Goal: Task Accomplishment & Management: Use online tool/utility

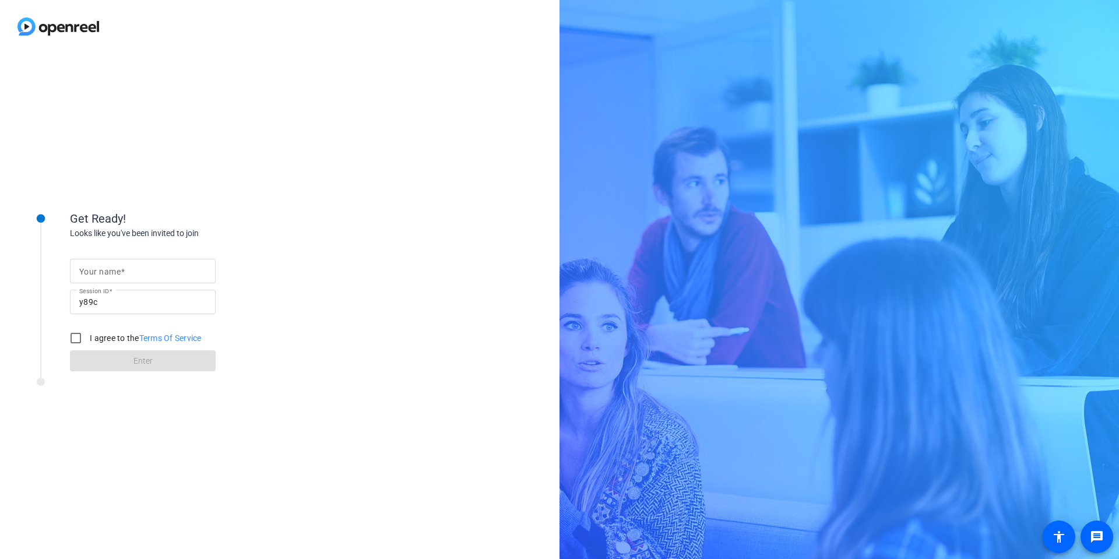
click at [115, 263] on div at bounding box center [142, 271] width 127 height 24
type input "[PERSON_NAME]"
click at [75, 339] on input "I agree to the Terms Of Service" at bounding box center [75, 337] width 23 height 23
checkbox input "true"
click at [109, 362] on span at bounding box center [143, 361] width 146 height 28
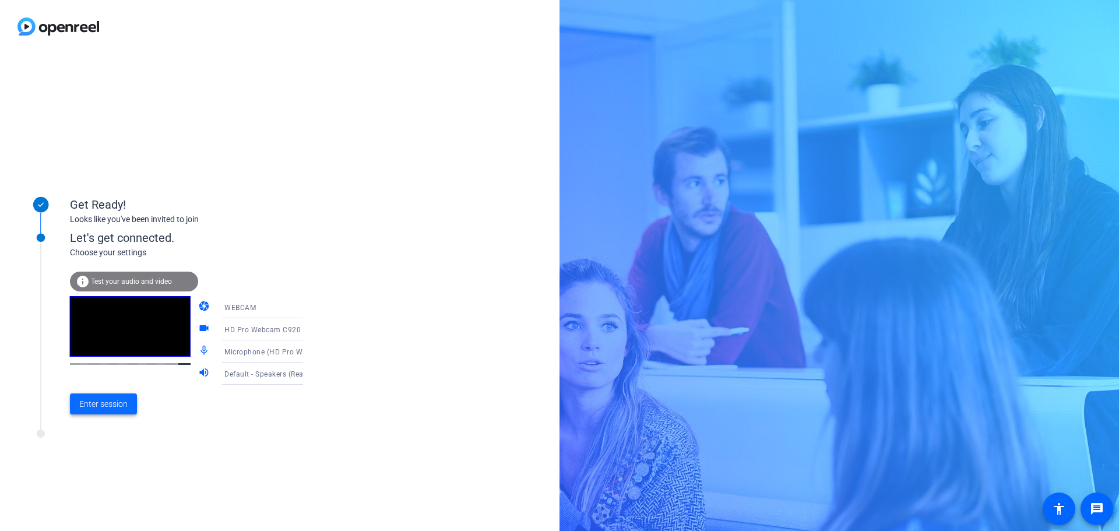
click at [115, 399] on span "Enter session" at bounding box center [103, 404] width 48 height 12
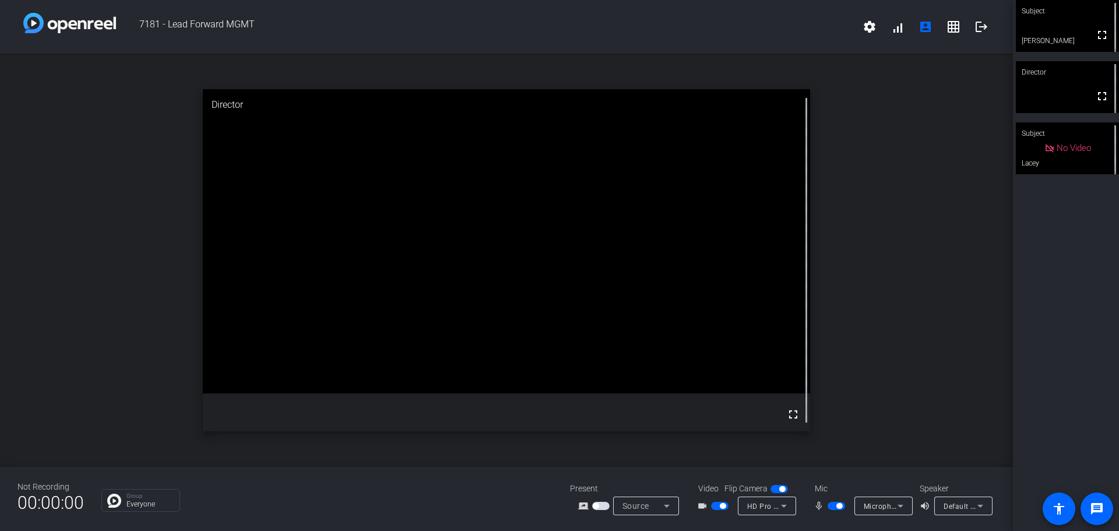
click at [881, 514] on div "Microphone (HD Pro Webcam C920) (046d:0892)" at bounding box center [883, 505] width 40 height 19
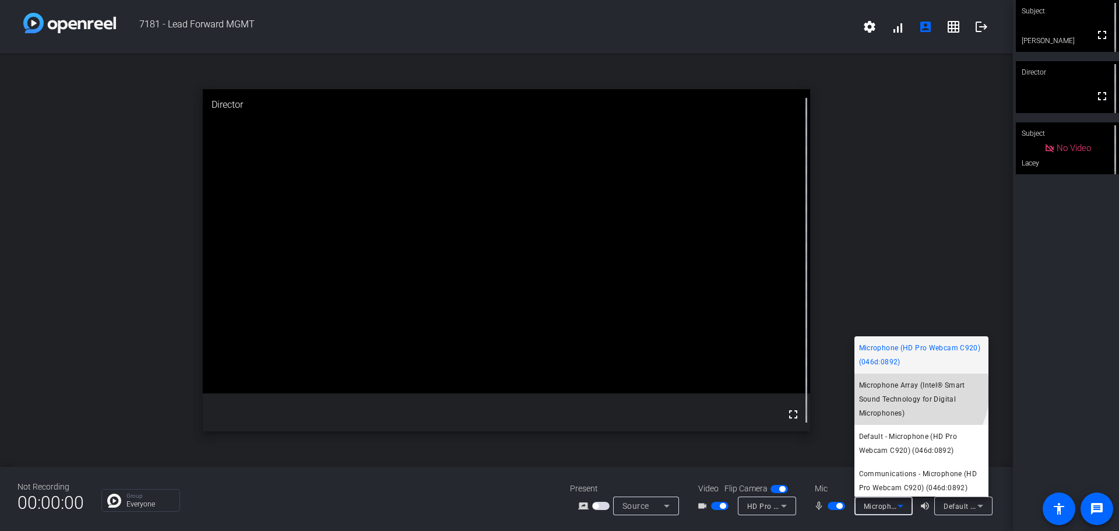
click at [906, 391] on span "Microphone Array (Intel® Smart Sound Technology for Digital Microphones)" at bounding box center [921, 399] width 125 height 42
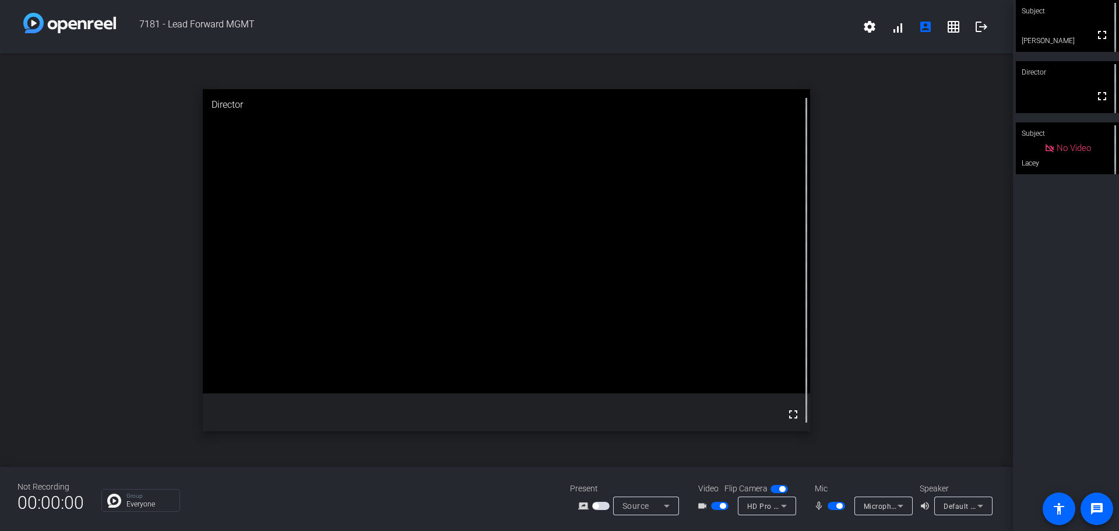
click at [764, 514] on div "HD Pro Webcam C920 (046d:0892)" at bounding box center [767, 505] width 40 height 19
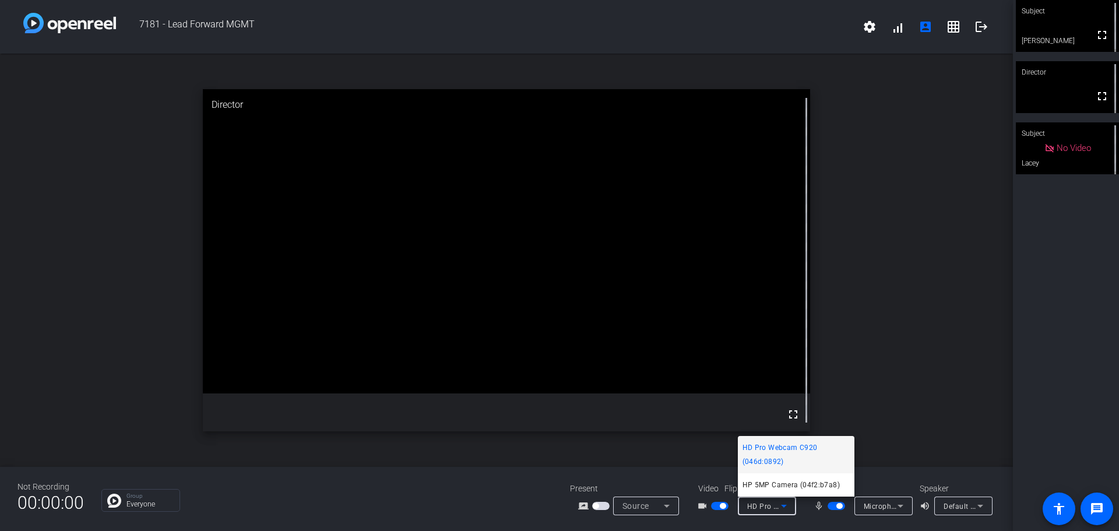
click at [865, 307] on div at bounding box center [559, 265] width 1119 height 531
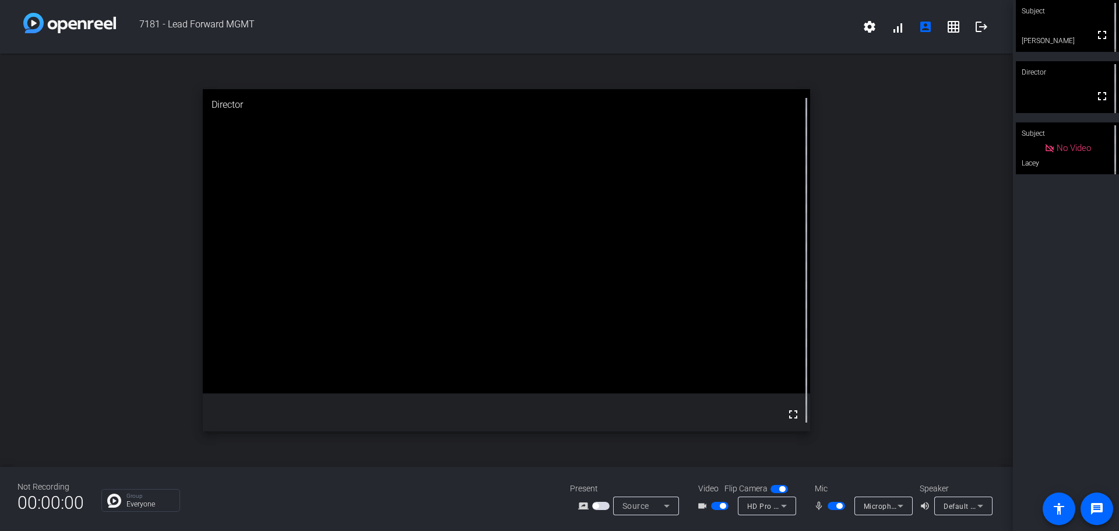
click at [777, 506] on icon at bounding box center [784, 506] width 14 height 14
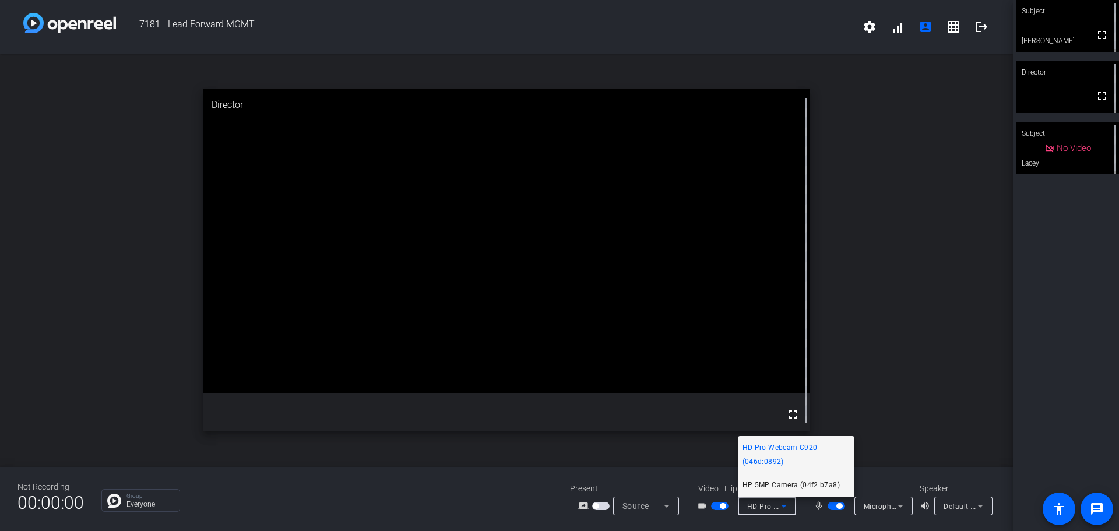
click at [794, 484] on span "HP 5MP Camera (04f2:b7a8)" at bounding box center [790, 485] width 97 height 14
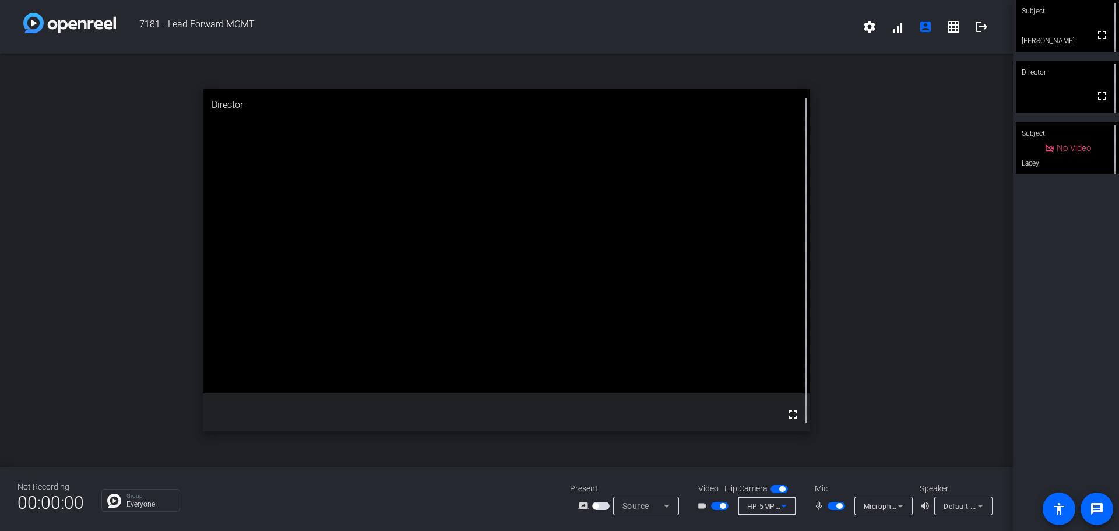
click at [778, 501] on icon at bounding box center [784, 506] width 14 height 14
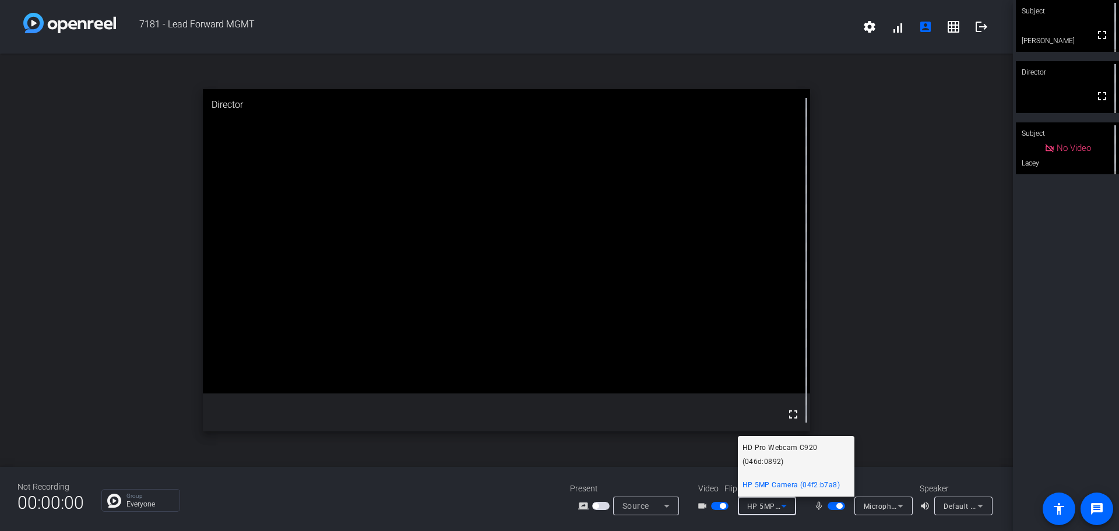
click at [777, 443] on span "HD Pro Webcam C920 (046d:0892)" at bounding box center [795, 454] width 107 height 28
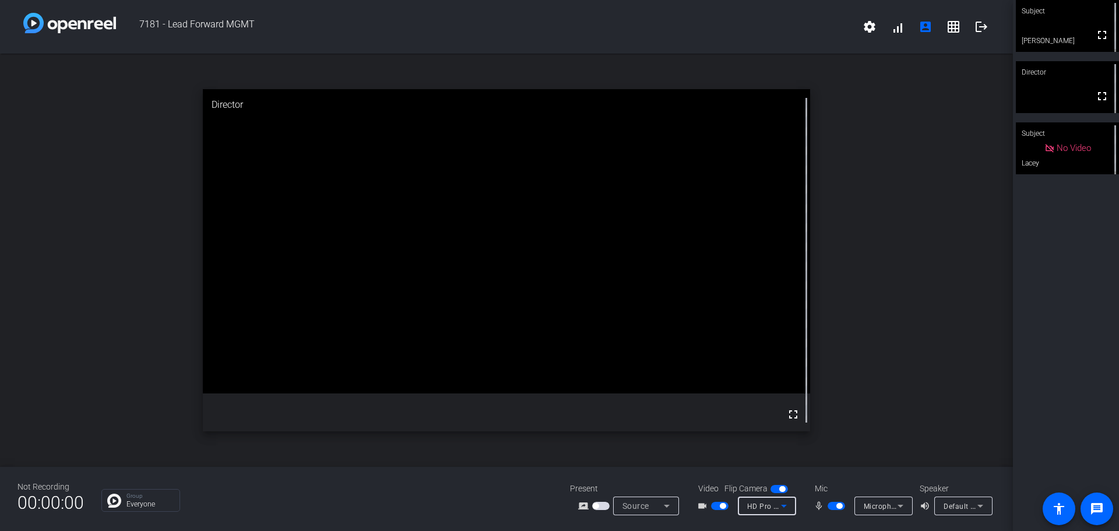
click at [884, 506] on span "Microphone Array (Intel® Smart Sound Technology for Digital Microphones)" at bounding box center [992, 505] width 258 height 9
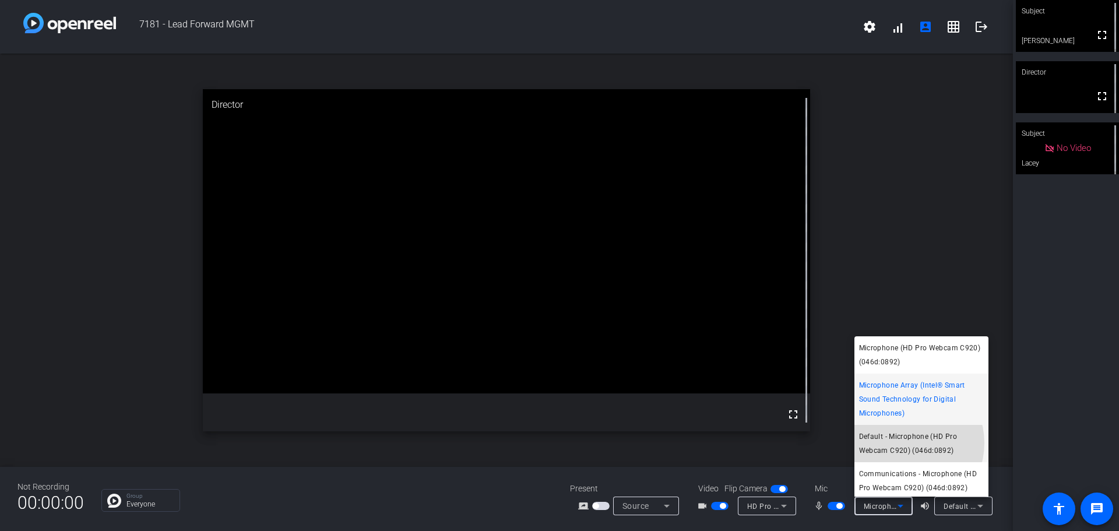
click at [902, 443] on span "Default - Microphone (HD Pro Webcam C920) (046d:0892)" at bounding box center [921, 443] width 125 height 28
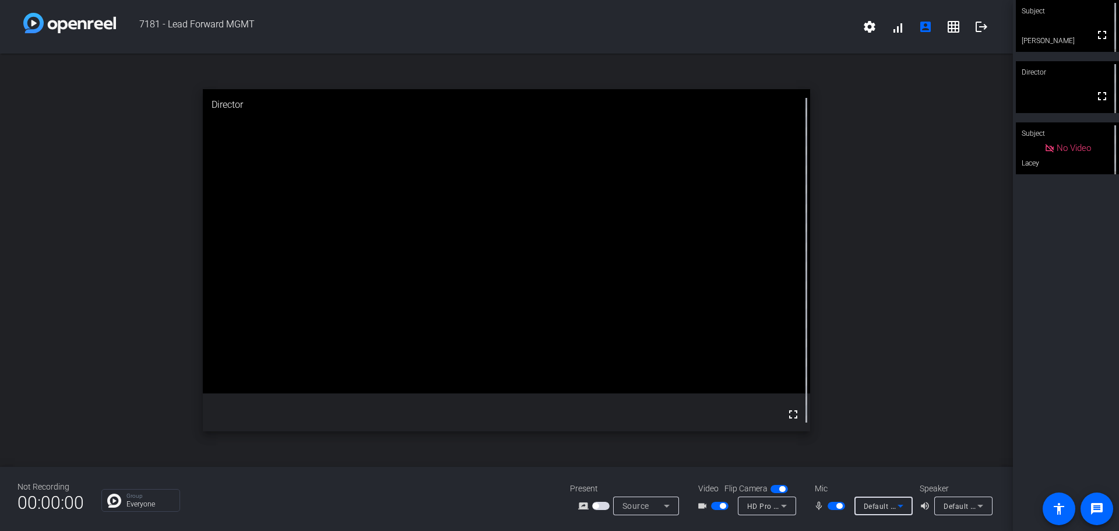
click at [885, 506] on span "Default - Microphone (HD Pro Webcam C920) (046d:0892)" at bounding box center [962, 505] width 199 height 9
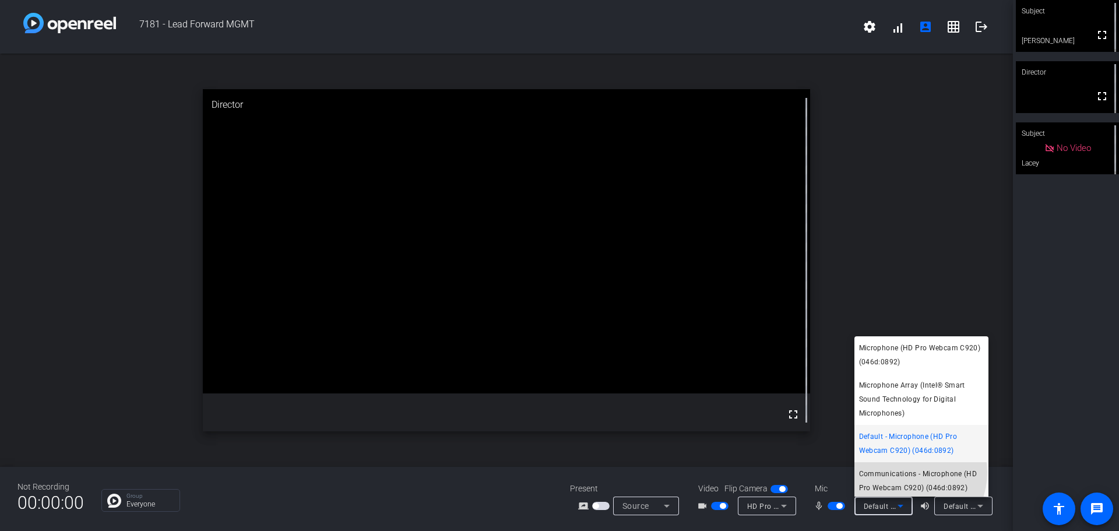
click at [906, 472] on span "Communications - Microphone (HD Pro Webcam C920) (046d:0892)" at bounding box center [921, 481] width 125 height 28
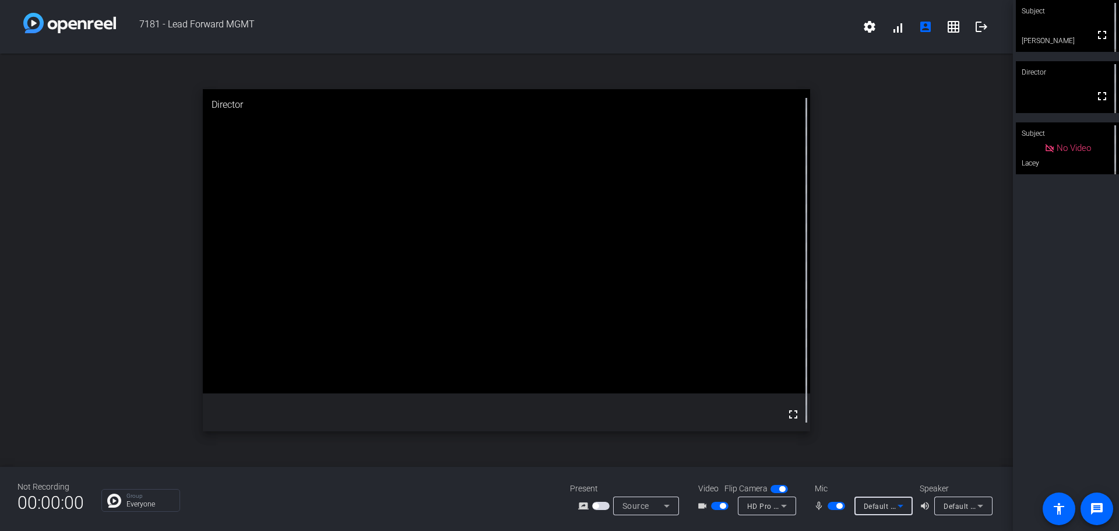
scroll to position [3, 0]
